Goal: Task Accomplishment & Management: Manage account settings

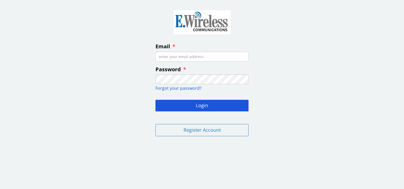
click at [209, 59] on input "Email" at bounding box center [202, 57] width 93 height 10
type input "[EMAIL_ADDRESS][DOMAIN_NAME]"
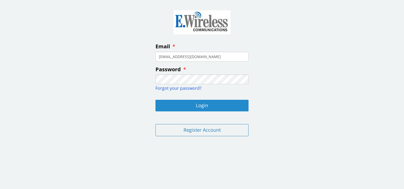
click at [207, 104] on button "Login" at bounding box center [202, 106] width 93 height 12
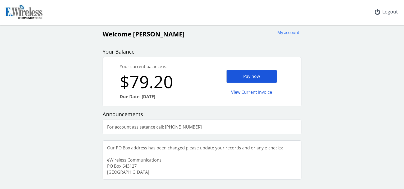
click at [257, 75] on div "Pay now" at bounding box center [252, 76] width 51 height 13
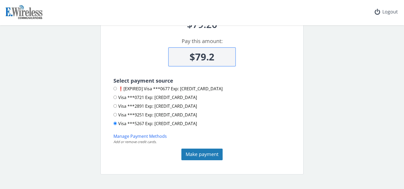
scroll to position [53, 0]
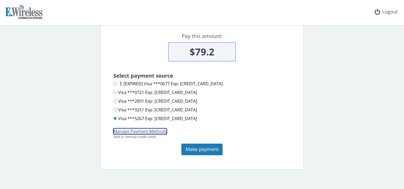
click at [141, 132] on button "Manage Payment Methods" at bounding box center [140, 132] width 53 height 6
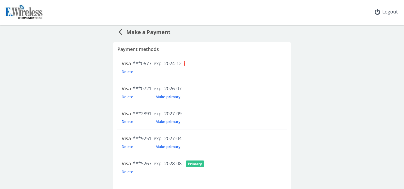
click at [165, 120] on span "Make primary" at bounding box center [168, 121] width 34 height 5
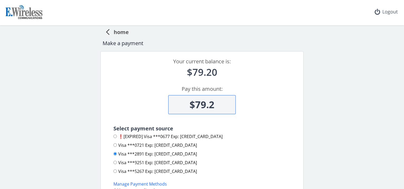
scroll to position [53, 0]
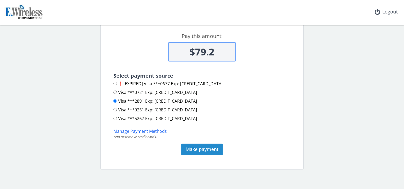
click at [197, 148] on button "Make payment" at bounding box center [202, 150] width 41 height 12
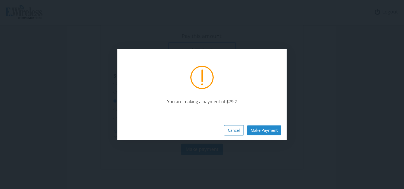
click at [267, 128] on button "Make Payment" at bounding box center [264, 131] width 34 height 10
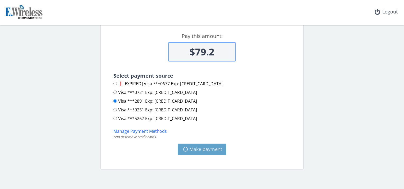
type input "$0"
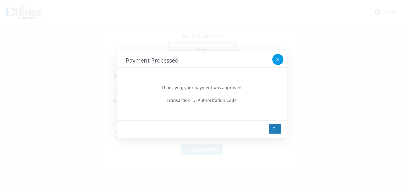
click at [278, 61] on icon at bounding box center [278, 60] width 6 height 6
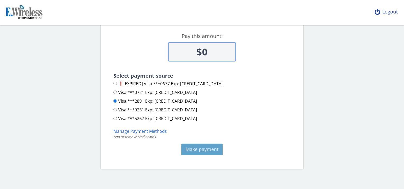
click at [385, 12] on div "Logout" at bounding box center [386, 12] width 31 height 24
